Goal: Check status: Check status

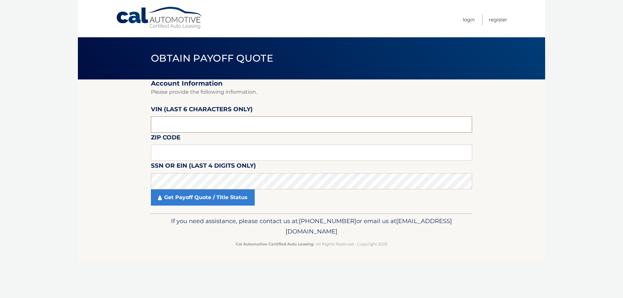
click at [189, 126] on input "text" at bounding box center [311, 124] width 321 height 16
click at [187, 149] on input "text" at bounding box center [311, 153] width 321 height 16
type input "11542"
click at [224, 200] on link "Get Payoff Quote / Title Status" at bounding box center [203, 197] width 104 height 16
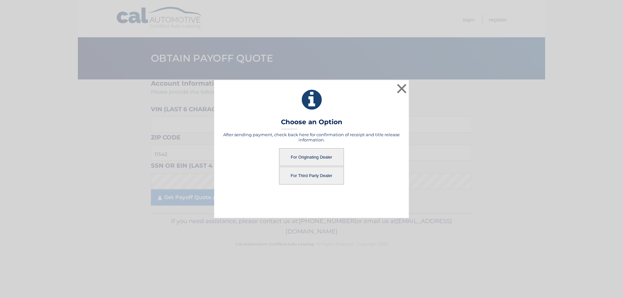
click at [314, 154] on button "For Originating Dealer" at bounding box center [311, 157] width 65 height 18
click at [312, 155] on button "For Originating Dealer" at bounding box center [311, 157] width 65 height 18
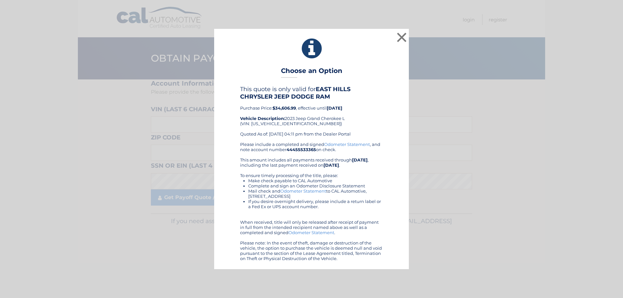
click at [283, 106] on b "$34,606.99" at bounding box center [283, 107] width 23 height 5
drag, startPoint x: 284, startPoint y: 108, endPoint x: 273, endPoint y: 111, distance: 11.5
click at [273, 111] on div "This quote is only valid for EAST HILLS CHRYSLER JEEP DODGE RAM Purchase Price:…" at bounding box center [311, 114] width 143 height 56
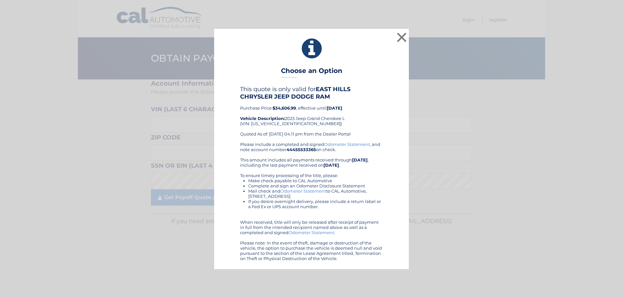
click at [280, 107] on b "$34,606.99" at bounding box center [283, 107] width 23 height 5
copy b "34,606.99"
click at [396, 37] on button "×" at bounding box center [401, 37] width 13 height 13
